Goal: Information Seeking & Learning: Learn about a topic

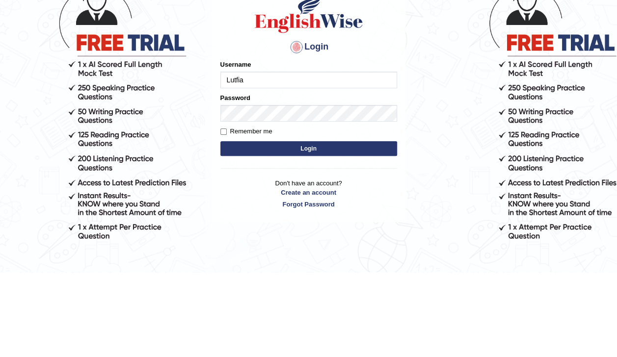
type input "Lutfia"
click at [331, 236] on button "Login" at bounding box center [308, 233] width 177 height 15
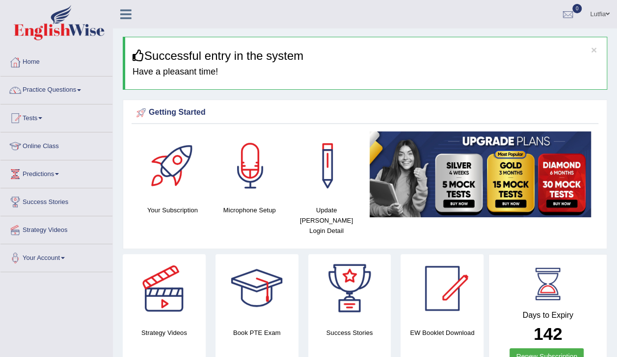
click at [40, 94] on link "Practice Questions" at bounding box center [56, 89] width 112 height 25
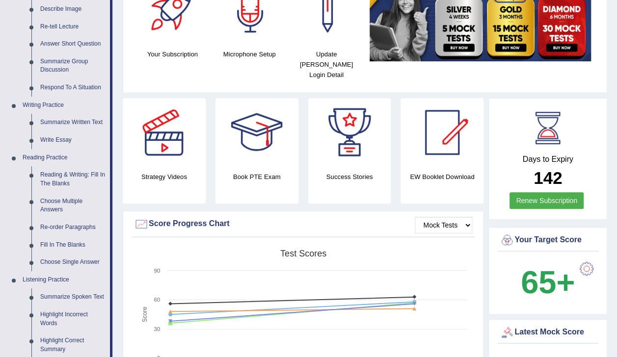
scroll to position [167, 0]
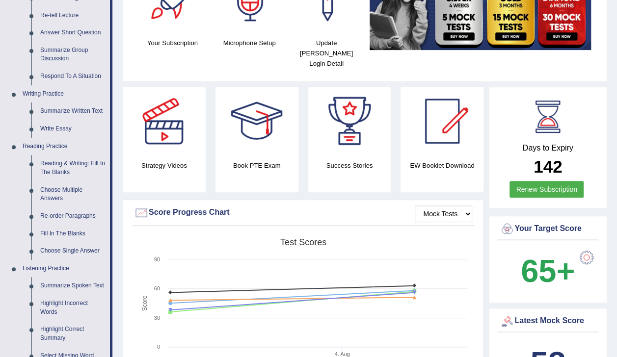
click at [42, 175] on link "Reading & Writing: Fill In The Blanks" at bounding box center [73, 168] width 74 height 26
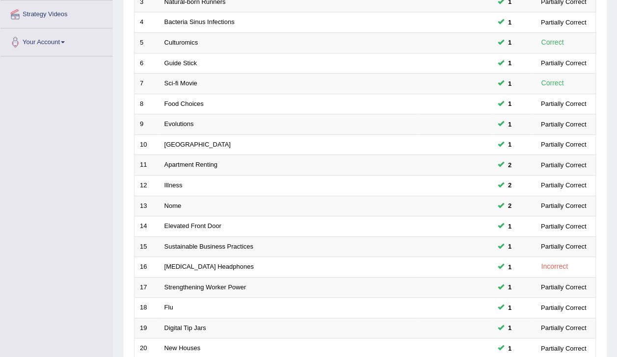
scroll to position [287, 0]
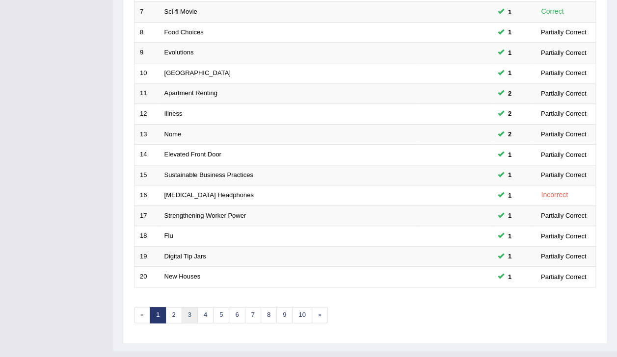
click at [189, 307] on link "3" at bounding box center [190, 315] width 16 height 16
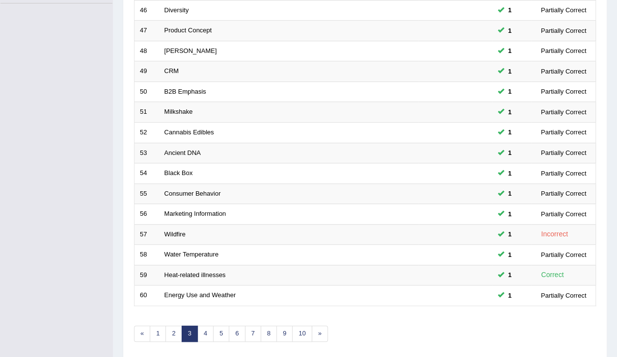
scroll to position [287, 0]
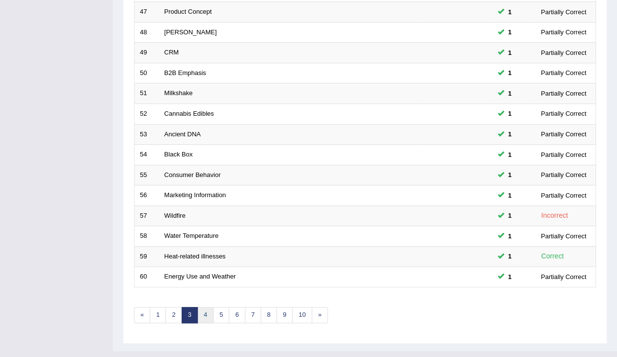
click at [200, 307] on link "4" at bounding box center [205, 315] width 16 height 16
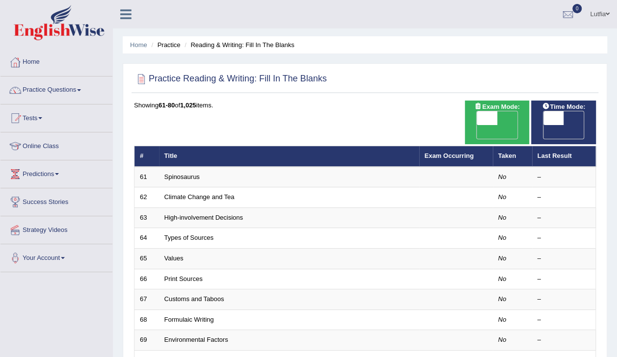
click at [182, 173] on link "Spinosaurus" at bounding box center [181, 176] width 35 height 7
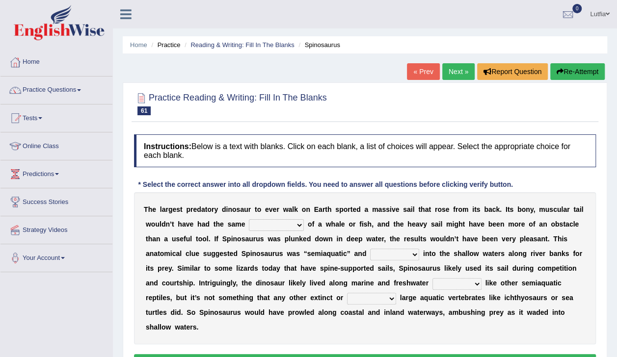
click at [253, 227] on select "affordability flexibility functionality availability" at bounding box center [276, 225] width 55 height 12
click at [249, 219] on select "affordability flexibility functionality availability" at bounding box center [276, 225] width 55 height 12
click at [255, 227] on select "affordability flexibility functionality availability" at bounding box center [276, 225] width 55 height 12
select select "flexibility"
click at [249, 219] on select "affordability flexibility functionality availability" at bounding box center [276, 225] width 55 height 12
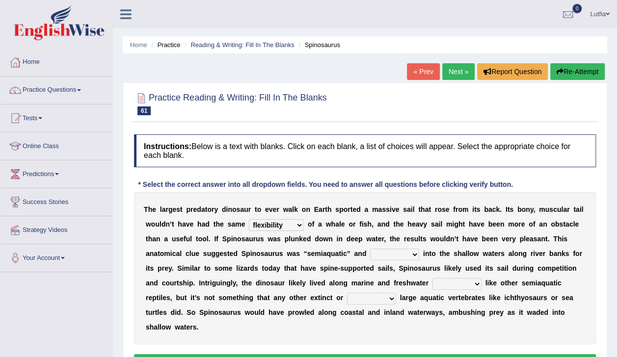
click at [370, 254] on select "bounded waded plunged faded" at bounding box center [394, 255] width 49 height 12
select select "plunged"
click at [370, 249] on select "bounded waded plunged faded" at bounding box center [394, 255] width 49 height 12
click at [432, 284] on select "habitats species fluxes pools" at bounding box center [456, 284] width 49 height 12
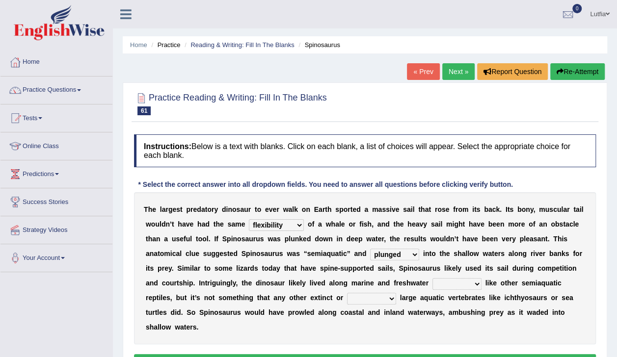
select select "habitats"
click at [432, 278] on select "habitats species fluxes pools" at bounding box center [456, 284] width 49 height 12
click at [347, 301] on select "extent resistant extant dominant" at bounding box center [371, 299] width 49 height 12
select select "resistant"
click at [347, 293] on select "extent resistant extant dominant" at bounding box center [371, 299] width 49 height 12
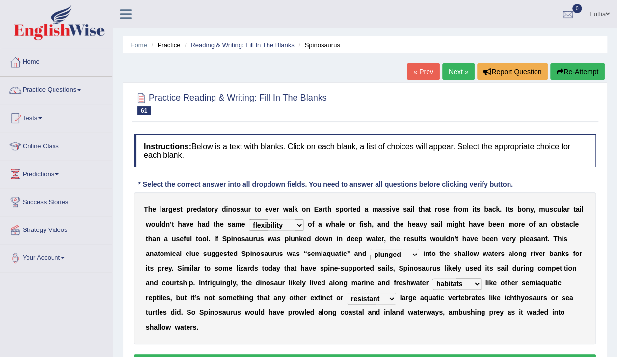
click at [347, 297] on select "extent resistant extant dominant" at bounding box center [371, 299] width 49 height 12
click at [462, 315] on b "u" at bounding box center [464, 313] width 4 height 8
click at [261, 354] on button "Verify" at bounding box center [365, 362] width 462 height 17
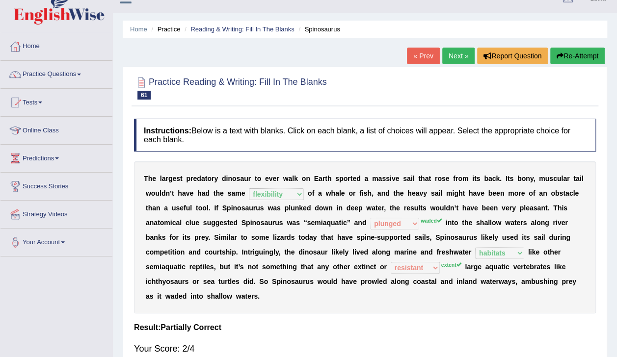
scroll to position [21, 0]
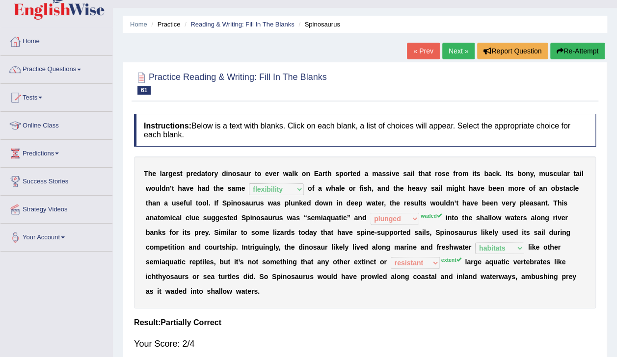
click at [464, 54] on link "Next »" at bounding box center [458, 51] width 32 height 17
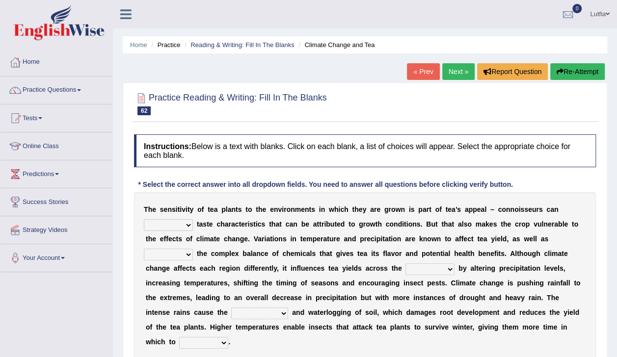
click at [193, 249] on select "poster altar alter deter" at bounding box center [168, 255] width 49 height 12
click at [174, 309] on b at bounding box center [172, 313] width 4 height 8
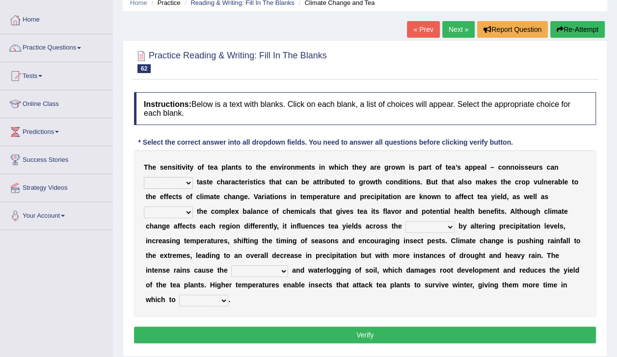
scroll to position [42, 0]
click at [405, 227] on select "river street board border" at bounding box center [429, 227] width 49 height 12
click at [193, 207] on select "poster altar alter deter" at bounding box center [168, 213] width 49 height 12
select select "alter"
click at [193, 207] on select "poster altar alter deter" at bounding box center [168, 213] width 49 height 12
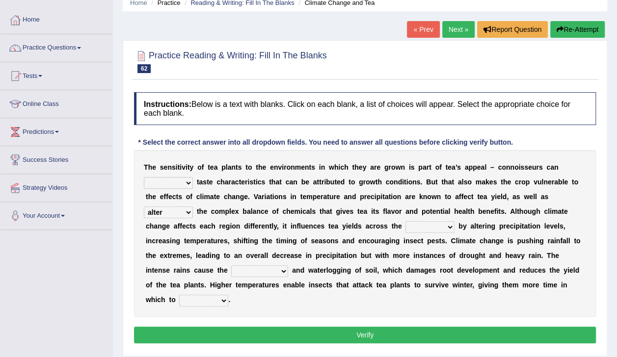
click at [405, 226] on select "river street board border" at bounding box center [429, 227] width 49 height 12
select select "border"
click at [405, 221] on select "river street board border" at bounding box center [429, 227] width 49 height 12
click at [288, 265] on select "compression diffusion erosion conversion" at bounding box center [259, 271] width 57 height 12
select select "erosion"
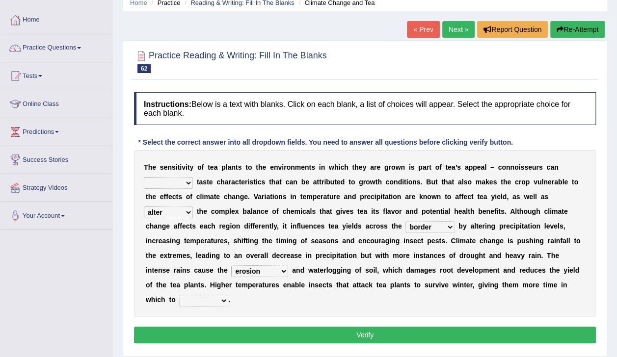
click at [288, 265] on select "compression diffusion erosion conversion" at bounding box center [259, 271] width 57 height 12
click at [228, 295] on select "reproduce conduce educe adduce" at bounding box center [203, 301] width 49 height 12
click at [276, 300] on div "T h e s e n s i t i v i t y o f t e a p l a n t s t o t h e e n v i r o n m e n…" at bounding box center [365, 233] width 462 height 167
click at [228, 295] on select "reproduce conduce educe adduce" at bounding box center [203, 301] width 49 height 12
select select "reproduce"
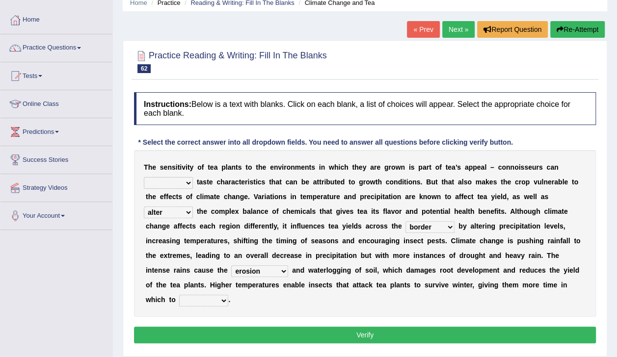
click at [228, 295] on select "reproduce conduce educe adduce" at bounding box center [203, 301] width 49 height 12
click at [373, 327] on button "Verify" at bounding box center [365, 335] width 462 height 17
click at [387, 327] on button "Verify" at bounding box center [365, 335] width 462 height 17
click at [193, 177] on select "concern disregard disarrange discern" at bounding box center [168, 183] width 49 height 12
select select "concern"
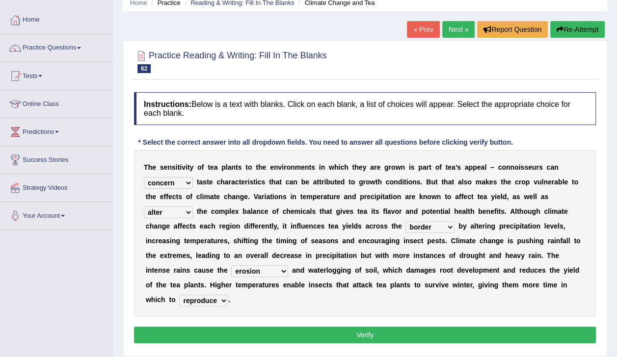
click at [193, 177] on select "concern disregard disarrange discern" at bounding box center [168, 183] width 49 height 12
click at [408, 327] on button "Verify" at bounding box center [365, 335] width 462 height 17
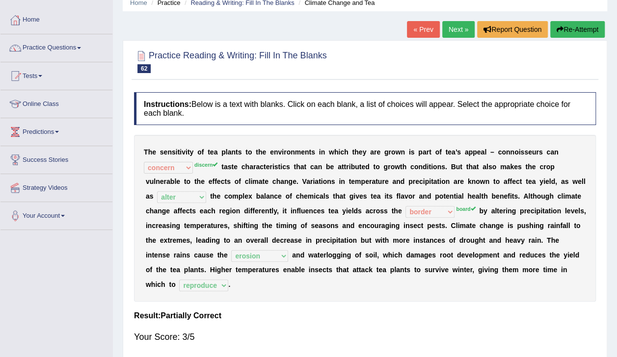
click at [454, 36] on link "Next »" at bounding box center [458, 29] width 32 height 17
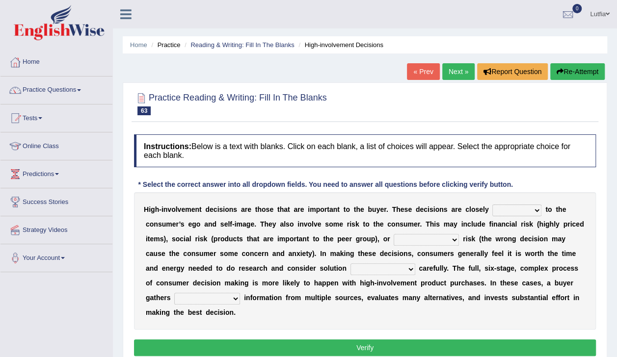
click at [498, 207] on select "retired received wired tied" at bounding box center [516, 211] width 49 height 12
select select "received"
click at [492, 205] on select "retired received wired tied" at bounding box center [516, 211] width 49 height 12
click at [393, 236] on select "anthropological psychological chronological neurological" at bounding box center [425, 240] width 65 height 12
select select "psychological"
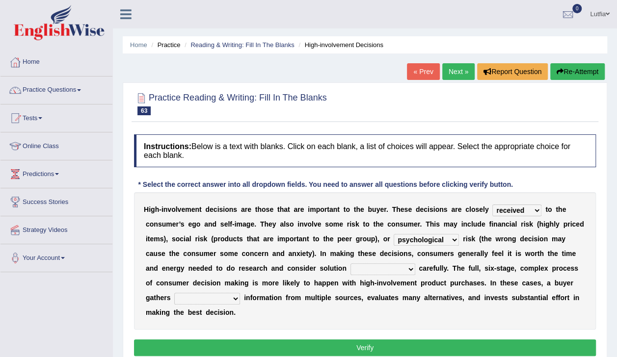
click at [393, 234] on select "anthropological psychological chronological neurological" at bounding box center [425, 240] width 65 height 12
click at [350, 265] on select "alternatives conjunctives executives representatives" at bounding box center [382, 269] width 65 height 12
click at [350, 263] on select "alternatives conjunctives executives representatives" at bounding box center [382, 269] width 65 height 12
click at [350, 267] on select "alternatives conjunctives executives representatives" at bounding box center [382, 269] width 65 height 12
select select "representatives"
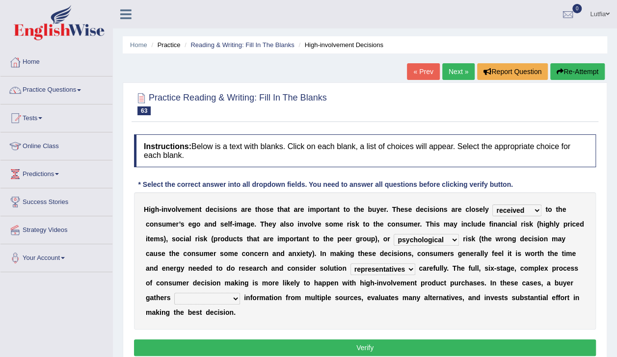
click at [350, 263] on select "alternatives conjunctives executives representatives" at bounding box center [382, 269] width 65 height 12
click at [240, 293] on select "insurmountable extensive limited extricated" at bounding box center [207, 299] width 66 height 12
select select "extensive"
click at [240, 293] on select "insurmountable extensive limited extricated" at bounding box center [207, 299] width 66 height 12
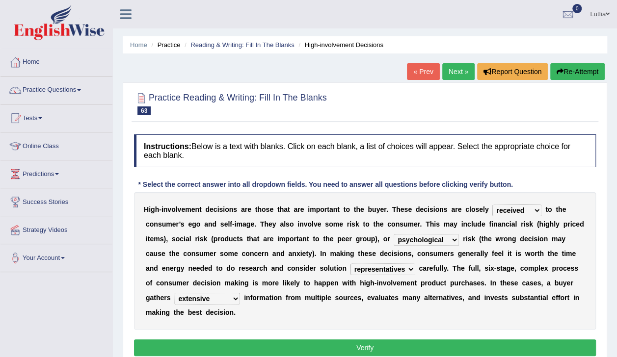
click at [436, 339] on button "Verify" at bounding box center [365, 347] width 462 height 17
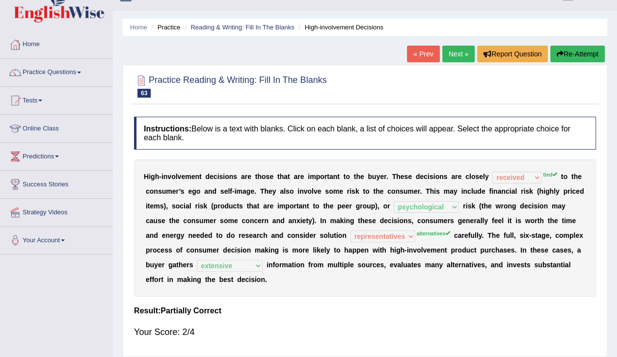
scroll to position [29, 0]
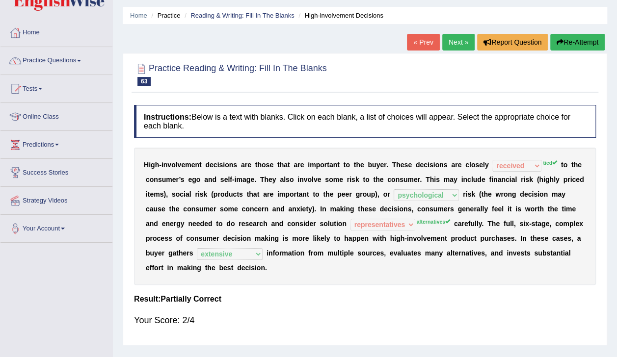
click at [457, 47] on link "Next »" at bounding box center [458, 42] width 32 height 17
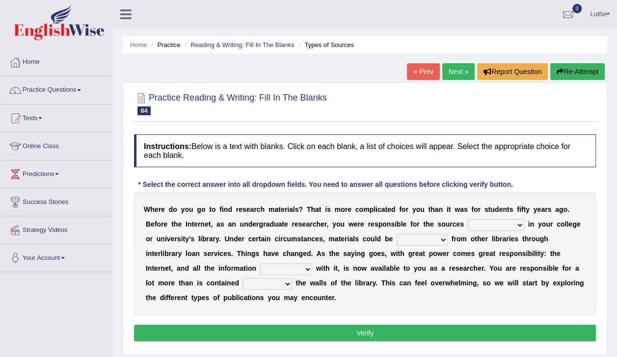
click at [468, 230] on select "decipherable saleable conceivable available" at bounding box center [496, 225] width 56 height 12
select select "available"
click at [468, 219] on select "decipherable saleable conceivable available" at bounding box center [496, 225] width 56 height 12
click at [396, 237] on select "sustained refrained obtained guaranteed" at bounding box center [421, 240] width 51 height 12
select select "sustained"
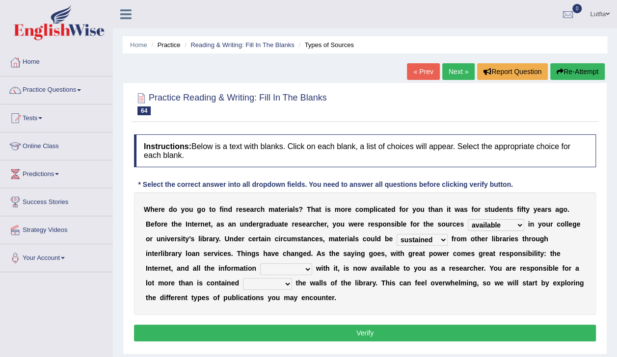
click at [396, 234] on select "sustained refrained obtained guaranteed" at bounding box center [421, 240] width 51 height 12
click at [312, 263] on select "redeemed disowned associated dissociated" at bounding box center [286, 269] width 52 height 12
select select "associated"
click at [312, 263] on select "redeemed disowned associated dissociated" at bounding box center [286, 269] width 52 height 12
click at [292, 278] on select "within off besides over" at bounding box center [267, 284] width 49 height 12
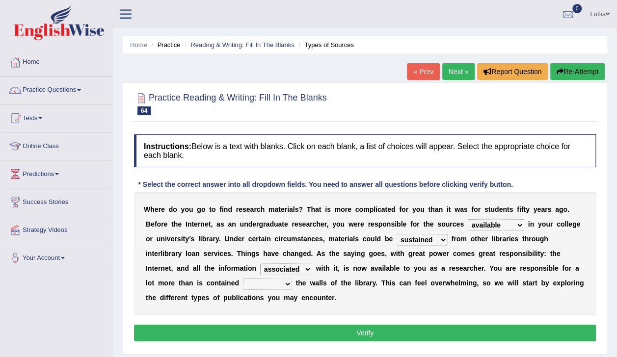
select select "within"
click at [292, 278] on select "within off besides over" at bounding box center [267, 284] width 49 height 12
click at [520, 325] on button "Verify" at bounding box center [365, 333] width 462 height 17
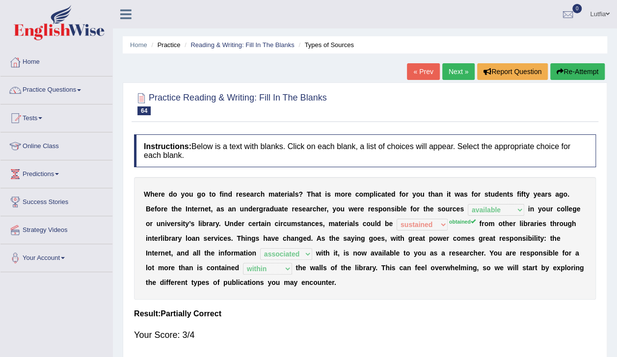
scroll to position [4, 0]
